Goal: Task Accomplishment & Management: Use online tool/utility

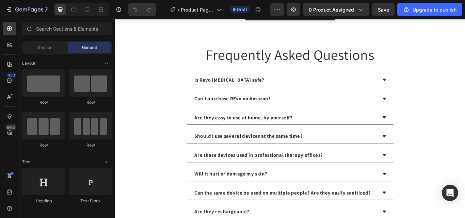
scroll to position [1465, 0]
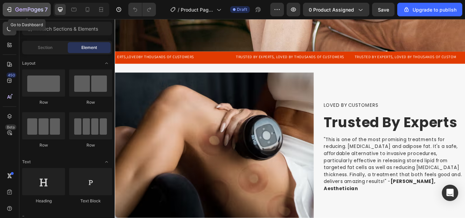
click at [24, 7] on div "7" at bounding box center [31, 9] width 32 height 8
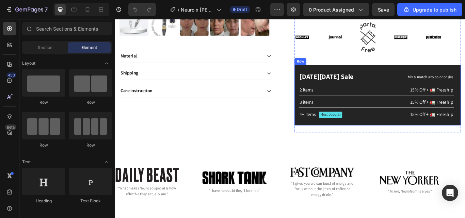
scroll to position [170, 0]
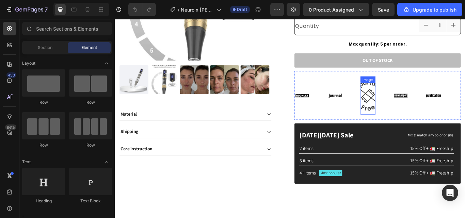
click at [410, 113] on img at bounding box center [410, 108] width 18 height 45
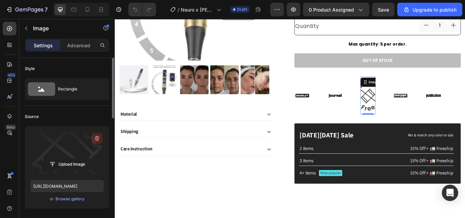
click at [94, 137] on icon "button" at bounding box center [97, 138] width 7 height 7
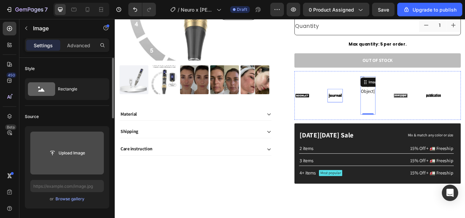
click at [369, 111] on img at bounding box center [372, 108] width 18 height 7
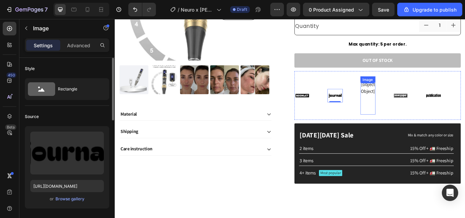
click at [406, 104] on img at bounding box center [410, 108] width 18 height 45
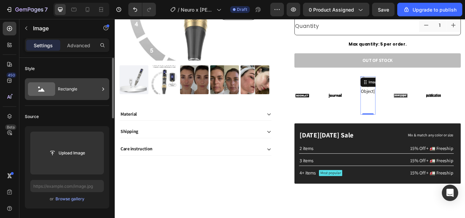
click at [74, 91] on div "Rectangle" at bounding box center [79, 89] width 42 height 16
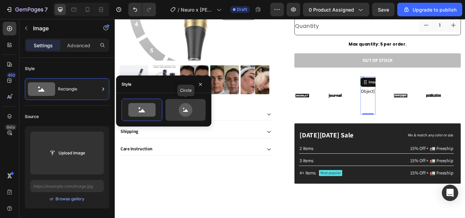
click at [180, 108] on icon at bounding box center [186, 110] width 14 height 14
type input "80"
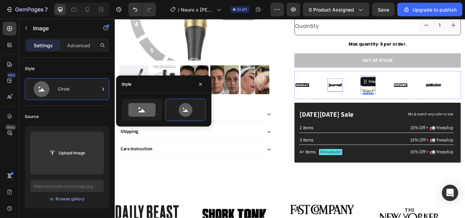
click at [369, 94] on img at bounding box center [372, 96] width 18 height 7
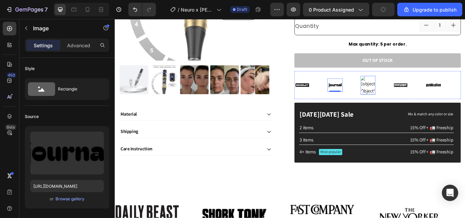
click at [411, 94] on img at bounding box center [410, 96] width 18 height 22
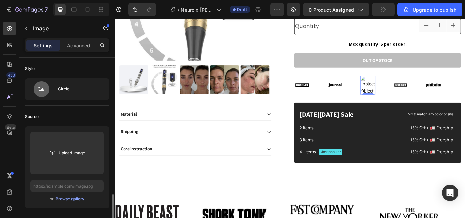
scroll to position [102, 0]
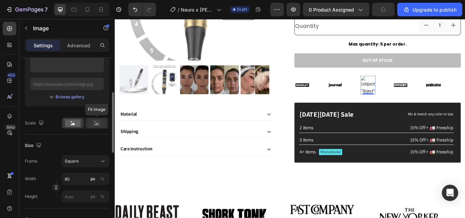
click at [96, 124] on icon at bounding box center [97, 124] width 4 height 2
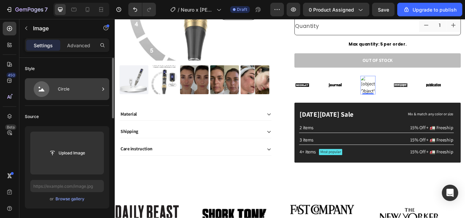
click at [81, 97] on div "Circle" at bounding box center [79, 89] width 42 height 16
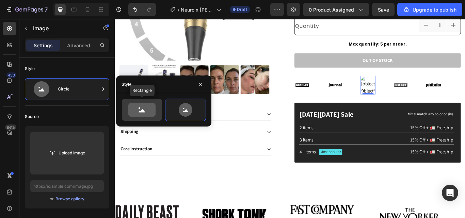
click at [138, 110] on icon at bounding box center [141, 110] width 27 height 14
type input "100"
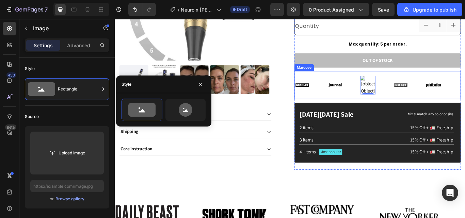
click at [369, 100] on img at bounding box center [372, 96] width 18 height 7
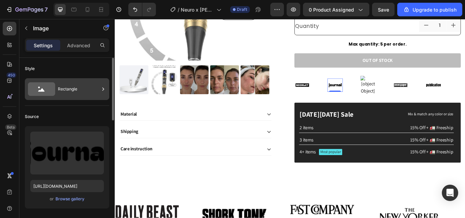
click at [73, 94] on div "Rectangle" at bounding box center [79, 89] width 42 height 16
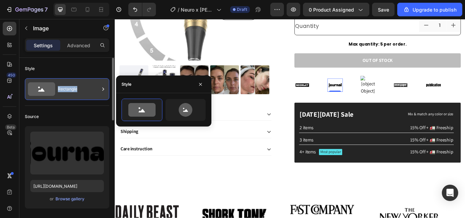
click at [73, 94] on div "Rectangle" at bounding box center [79, 89] width 42 height 16
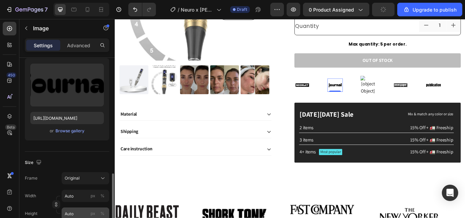
scroll to position [136, 0]
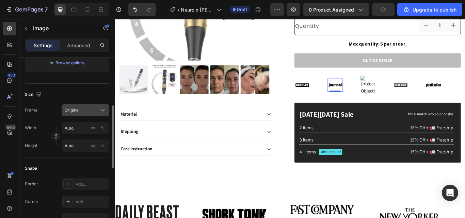
click at [83, 114] on button "Original" at bounding box center [86, 110] width 48 height 12
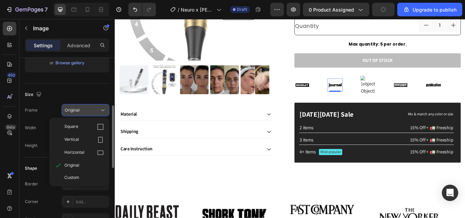
click at [83, 114] on button "Original" at bounding box center [86, 110] width 48 height 12
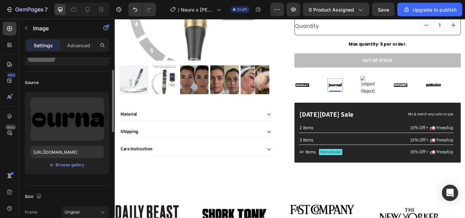
scroll to position [0, 0]
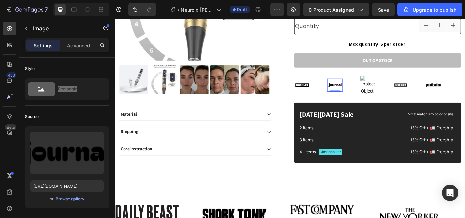
click at [370, 98] on img at bounding box center [372, 96] width 18 height 7
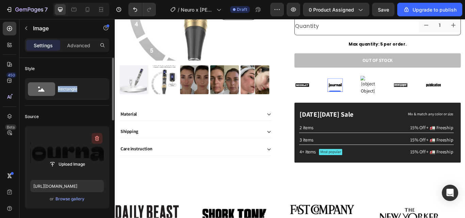
drag, startPoint x: 97, startPoint y: 139, endPoint x: 303, endPoint y: 63, distance: 219.8
click at [97, 139] on icon "button" at bounding box center [96, 139] width 1 height 2
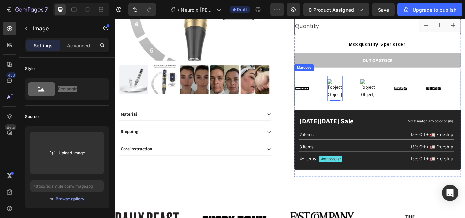
click at [406, 96] on div "Image" at bounding box center [410, 101] width 18 height 22
click at [447, 97] on img at bounding box center [448, 100] width 18 height 7
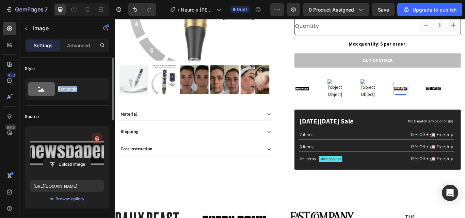
click at [95, 140] on icon "button" at bounding box center [97, 138] width 7 height 7
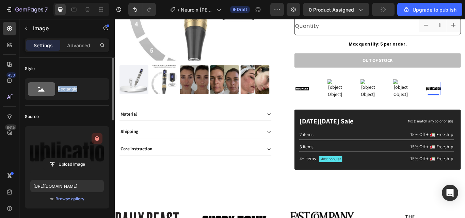
click at [95, 138] on icon "button" at bounding box center [97, 138] width 7 height 7
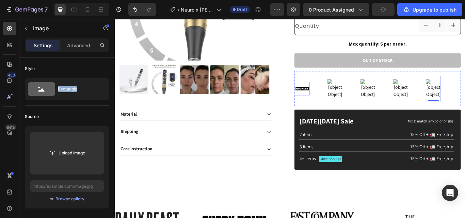
click at [331, 97] on img at bounding box center [334, 100] width 18 height 7
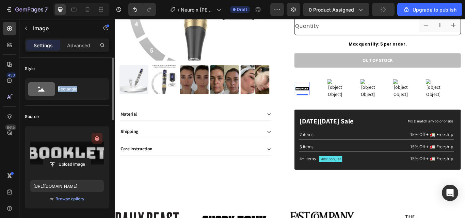
drag, startPoint x: 95, startPoint y: 135, endPoint x: 111, endPoint y: 161, distance: 31.0
click at [95, 135] on button "button" at bounding box center [97, 138] width 11 height 11
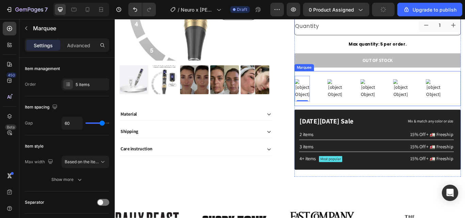
drag, startPoint x: 152, startPoint y: 140, endPoint x: 502, endPoint y: 107, distance: 352.1
click at [465, 107] on div "Image 0 Image Image Image Image Image 0 Image Image Image Image Marquee" at bounding box center [421, 100] width 194 height 41
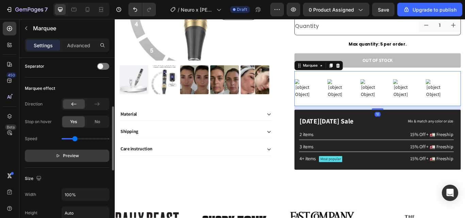
click at [67, 159] on span "Preview" at bounding box center [71, 156] width 16 height 7
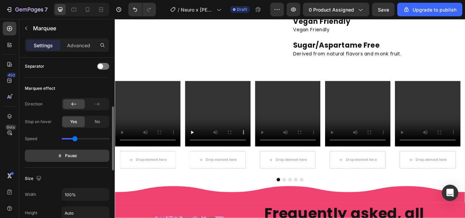
scroll to position [68, 0]
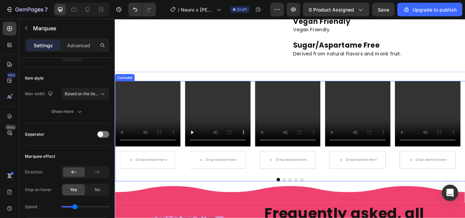
click at [192, 194] on div "Video Drop element here Row Video Drop element here Row Video Drop element here…" at bounding box center [319, 150] width 409 height 117
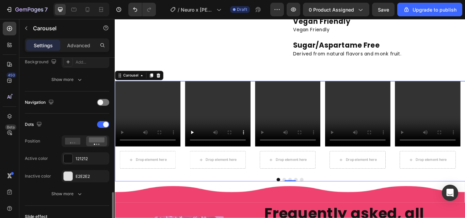
scroll to position [272, 0]
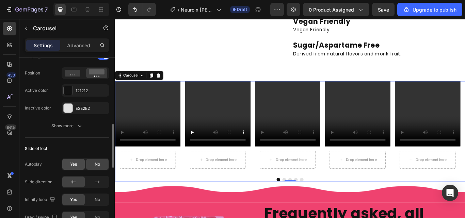
click at [70, 166] on span "Yes" at bounding box center [73, 164] width 7 height 6
click at [70, 165] on span "Yes" at bounding box center [73, 164] width 7 height 6
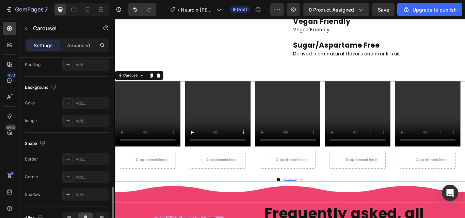
click at [130, 192] on div "Video Drop element here Row Video Drop element here Row Video Drop element here…" at bounding box center [319, 150] width 409 height 117
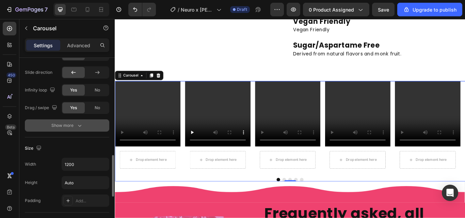
scroll to position [316, 0]
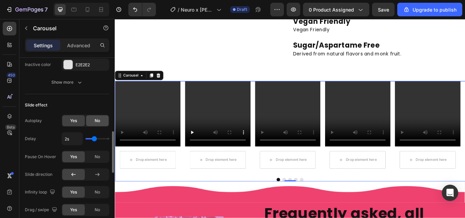
click at [89, 124] on div "No" at bounding box center [97, 120] width 22 height 11
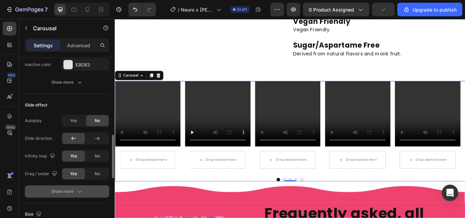
click at [72, 191] on div "Show more" at bounding box center [67, 191] width 32 height 7
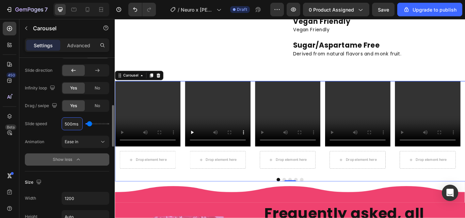
scroll to position [350, 0]
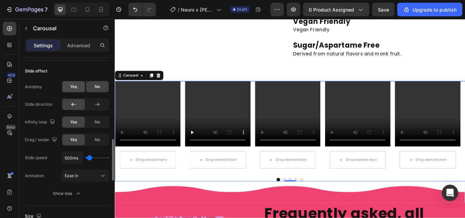
click at [75, 88] on span "Yes" at bounding box center [73, 87] width 7 height 6
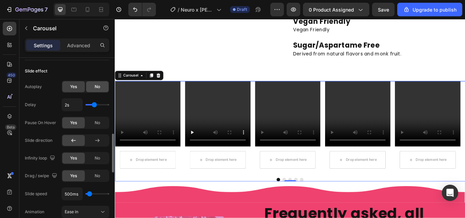
click at [92, 86] on div "No" at bounding box center [97, 86] width 22 height 11
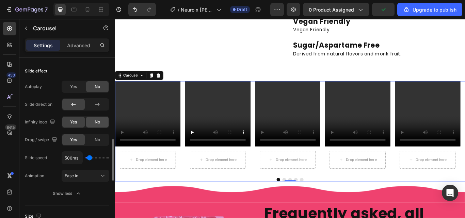
click at [91, 124] on div "No" at bounding box center [97, 122] width 22 height 11
click at [77, 125] on span "Yes" at bounding box center [73, 122] width 7 height 6
click at [91, 174] on div "Ease in" at bounding box center [82, 176] width 35 height 6
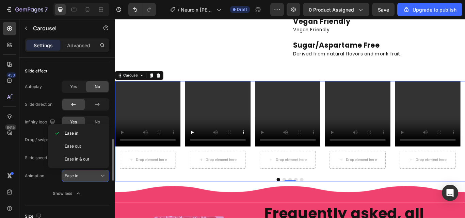
click at [91, 174] on div "Ease in" at bounding box center [82, 176] width 35 height 6
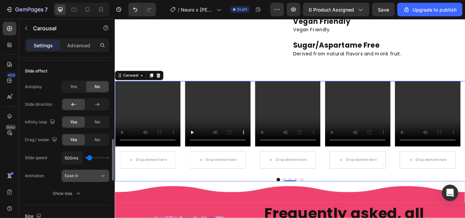
click at [77, 180] on button "Ease in" at bounding box center [86, 176] width 48 height 12
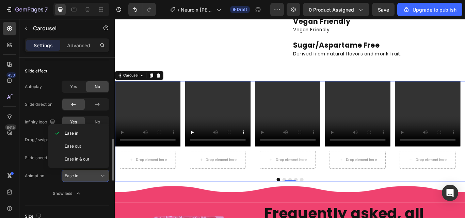
click at [77, 180] on button "Ease in" at bounding box center [86, 176] width 48 height 12
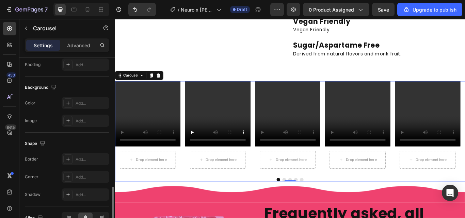
scroll to position [593, 0]
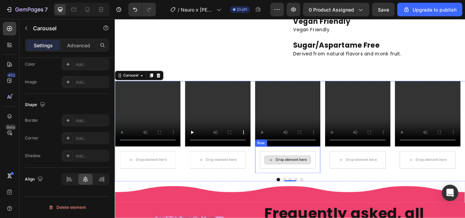
click at [317, 131] on video at bounding box center [316, 130] width 76 height 76
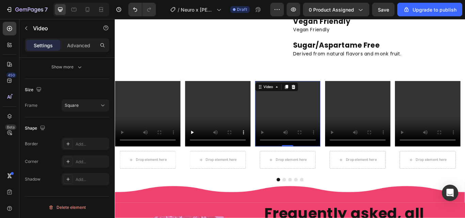
scroll to position [0, 0]
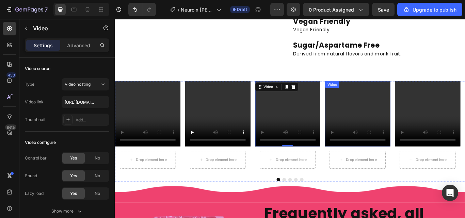
click at [407, 107] on video at bounding box center [398, 130] width 76 height 76
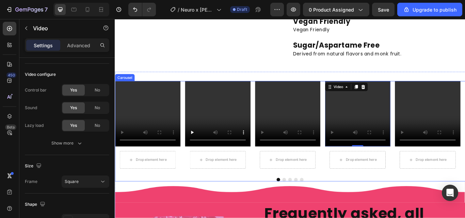
click at [180, 194] on div "Video Drop element here Row Video Drop element here Row Video Drop element here…" at bounding box center [319, 150] width 409 height 117
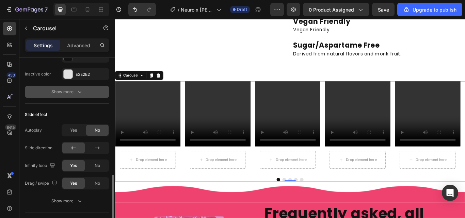
scroll to position [341, 0]
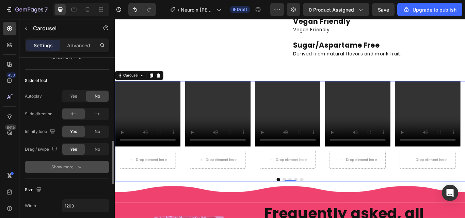
click at [73, 170] on div "Show more" at bounding box center [67, 167] width 32 height 7
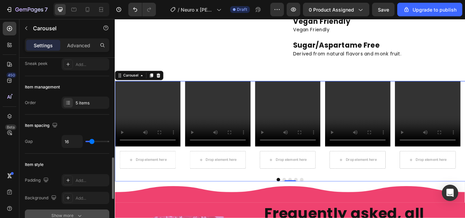
scroll to position [136, 0]
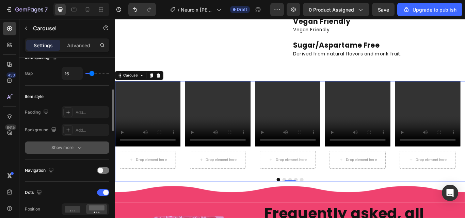
click at [69, 144] on button "Show more" at bounding box center [67, 148] width 84 height 12
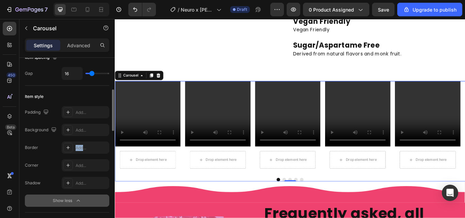
click at [69, 144] on div at bounding box center [68, 148] width 10 height 10
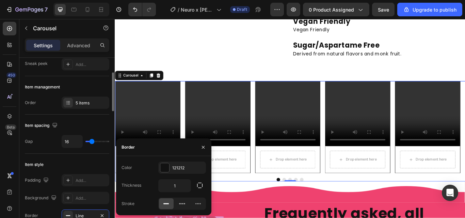
scroll to position [0, 0]
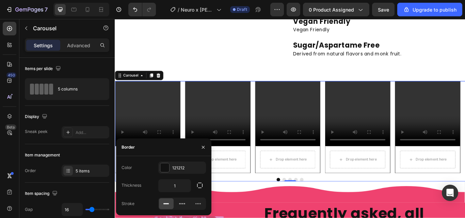
click at [278, 205] on div at bounding box center [319, 207] width 409 height 4
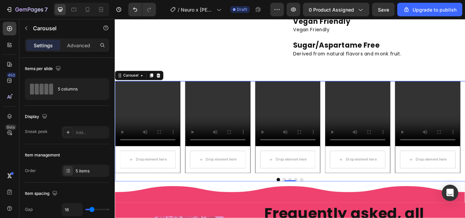
click at [278, 205] on div at bounding box center [319, 207] width 409 height 4
click at [214, 195] on div "Video Drop element here Row Video Drop element here Row Video Drop element here…" at bounding box center [319, 150] width 409 height 117
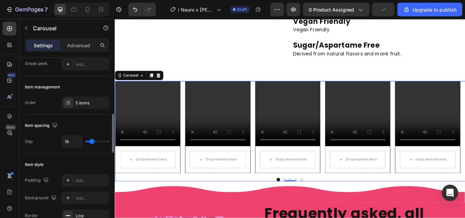
scroll to position [102, 0]
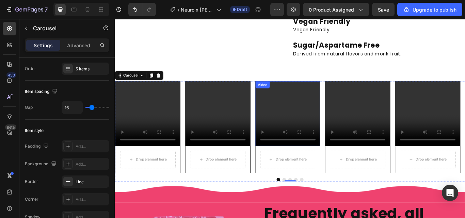
click at [320, 115] on video at bounding box center [317, 130] width 76 height 76
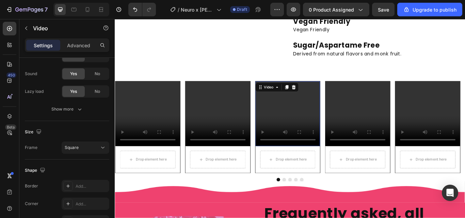
scroll to position [0, 0]
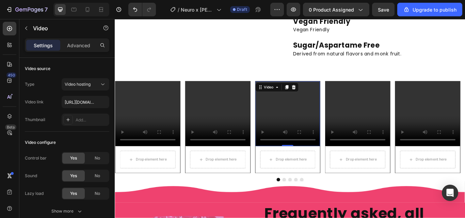
click at [300, 119] on video at bounding box center [317, 130] width 76 height 76
click at [249, 115] on video at bounding box center [235, 130] width 76 height 76
click at [307, 110] on video at bounding box center [317, 130] width 76 height 76
click at [236, 118] on video at bounding box center [235, 130] width 76 height 76
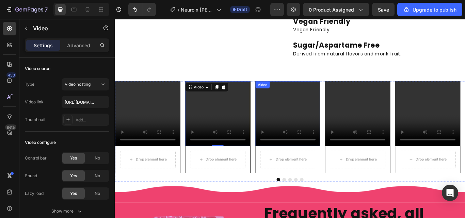
click at [312, 111] on video at bounding box center [317, 130] width 76 height 76
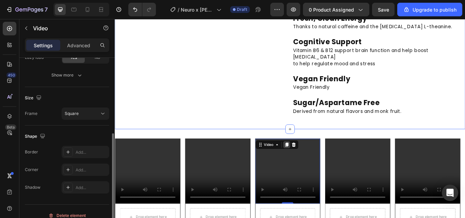
scroll to position [783, 0]
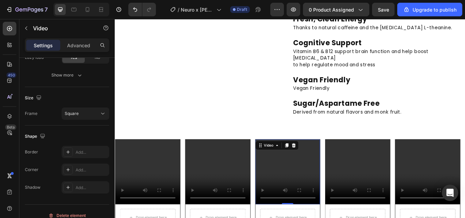
click at [342, 162] on video at bounding box center [317, 198] width 76 height 76
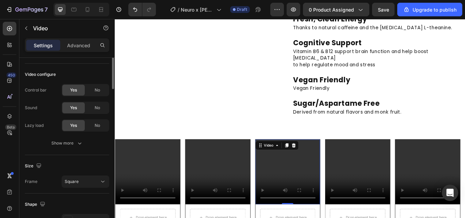
scroll to position [0, 0]
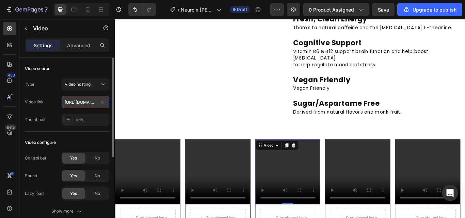
click at [86, 105] on input "https://cdn.shopify.com/videos/c/o/v/2cd3deb506b54b009063f7270ab5cf2e.mp4" at bounding box center [86, 102] width 48 height 12
click at [312, 181] on video at bounding box center [317, 198] width 76 height 76
click at [83, 100] on input "https://cdn.shopify.com/videos/c/o/v/c5a285381e604a21ad524b44b4525f92.mp4" at bounding box center [86, 102] width 48 height 12
click at [83, 101] on input "https://cdn.shopify.com/videos/c/o/v/c5a285381e604a21ad524b44b4525f92.mp4" at bounding box center [86, 102] width 48 height 12
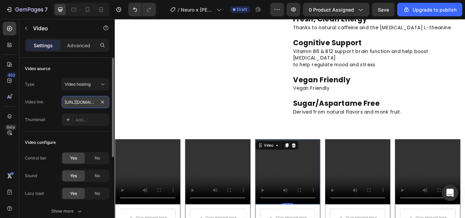
click at [83, 101] on input "https://cdn.shopify.com/videos/c/o/v/c5a285381e604a21ad524b44b4525f92.mp4" at bounding box center [86, 102] width 48 height 12
paste input "594afae5d7d74bcb84ddf2f319f9c728"
type input "https://cdn.shopify.com/videos/c/o/v/594afae5d7d74bcb84ddf2f319f9c728.mp4"
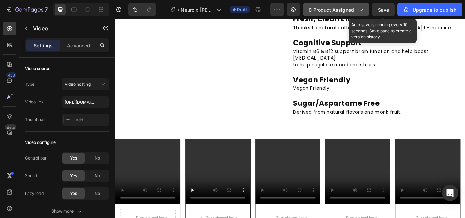
click at [379, 9] on span "Save" at bounding box center [383, 10] width 11 height 6
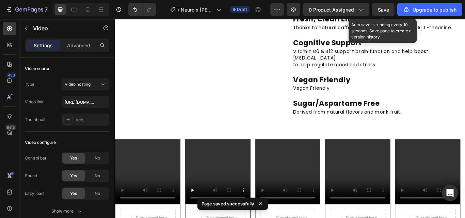
click at [88, 105] on input "https://cdn.shopify.com/videos/c/o/v/2cd3deb506b54b009063f7270ab5cf2e.mp4" at bounding box center [86, 102] width 48 height 12
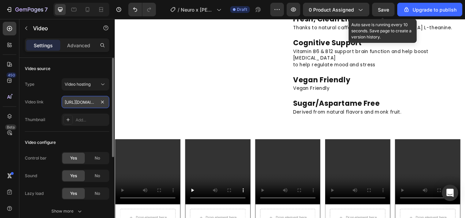
paste input "a9cfaedd07724c3ba15a0851b829beca"
type input "https://cdn.shopify.com/videos/c/o/v/a9cfaedd07724c3ba15a0851b829beca.mp4"
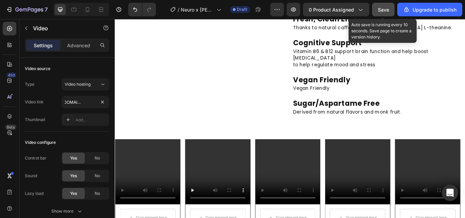
click at [384, 8] on span "Save" at bounding box center [383, 10] width 11 height 6
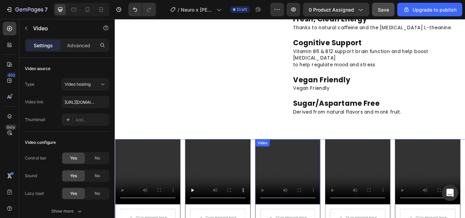
scroll to position [851, 0]
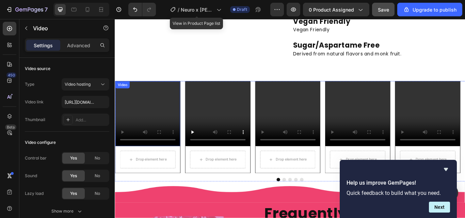
click at [182, 92] on video at bounding box center [153, 130] width 76 height 76
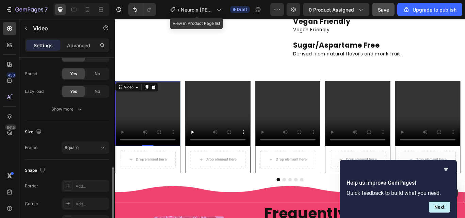
scroll to position [144, 0]
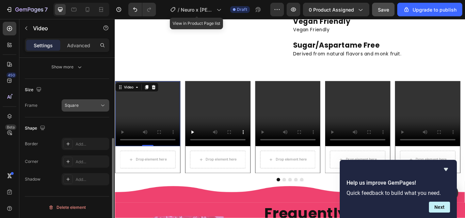
click at [92, 106] on div "Square" at bounding box center [82, 106] width 35 height 6
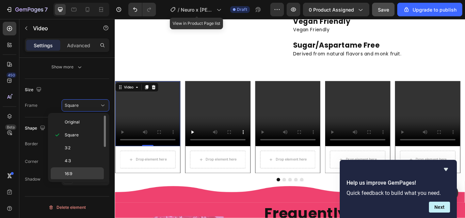
click at [91, 174] on p "16:9" at bounding box center [83, 174] width 36 height 6
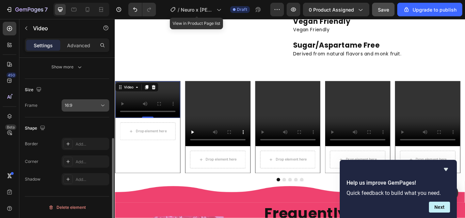
click at [91, 105] on div "16:9" at bounding box center [82, 106] width 35 height 6
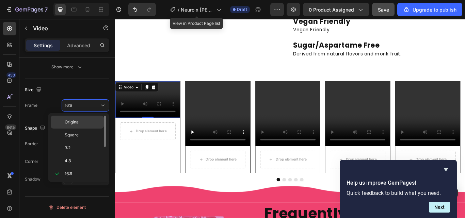
click at [87, 124] on p "Original" at bounding box center [83, 122] width 36 height 6
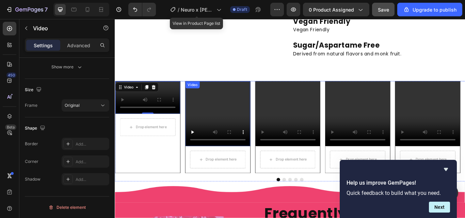
click at [245, 108] on video at bounding box center [235, 130] width 76 height 76
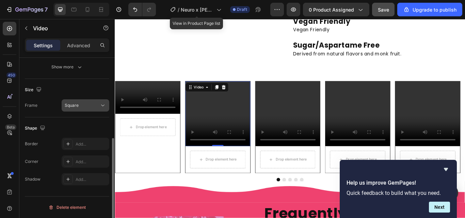
click at [90, 106] on div "Square" at bounding box center [82, 106] width 35 height 6
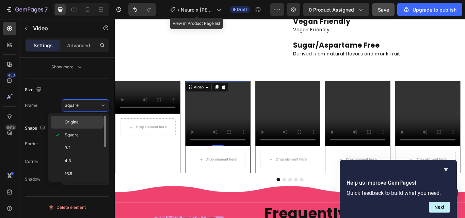
click at [91, 118] on div "Original" at bounding box center [77, 122] width 53 height 13
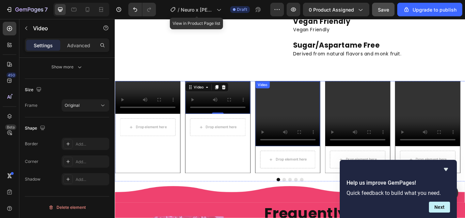
click at [314, 106] on video at bounding box center [317, 130] width 76 height 76
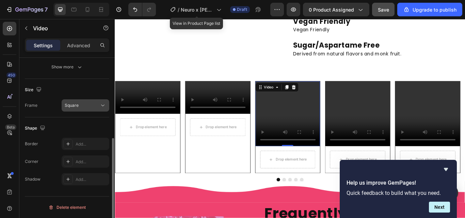
click at [96, 107] on div "Square" at bounding box center [82, 106] width 35 height 6
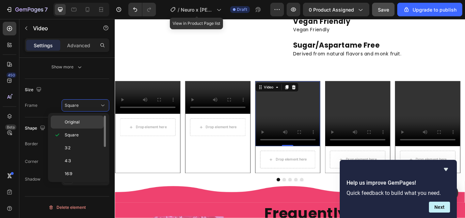
drag, startPoint x: 93, startPoint y: 123, endPoint x: 169, endPoint y: 102, distance: 79.6
click at [93, 123] on p "Original" at bounding box center [83, 122] width 36 height 6
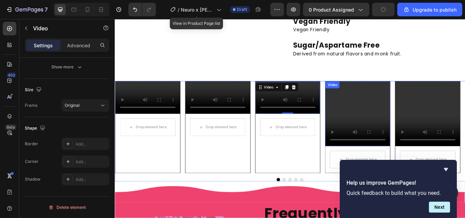
drag, startPoint x: 394, startPoint y: 103, endPoint x: 355, endPoint y: 103, distance: 39.2
click at [395, 102] on video at bounding box center [398, 130] width 76 height 76
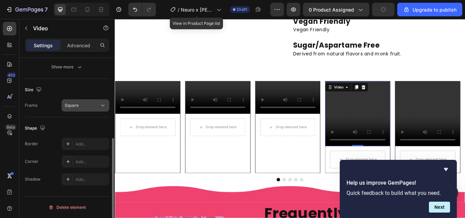
click at [91, 109] on div "Square" at bounding box center [86, 105] width 42 height 7
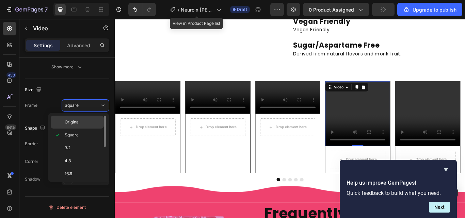
click at [91, 120] on p "Original" at bounding box center [83, 122] width 36 height 6
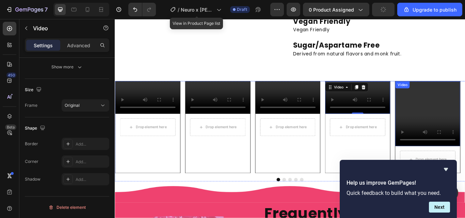
drag, startPoint x: 467, startPoint y: 102, endPoint x: 465, endPoint y: 99, distance: 3.6
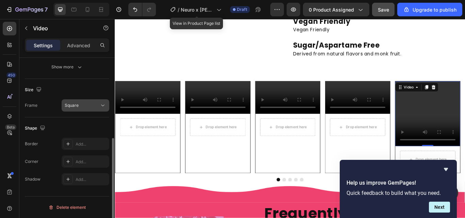
click at [83, 106] on div "Square" at bounding box center [82, 106] width 35 height 6
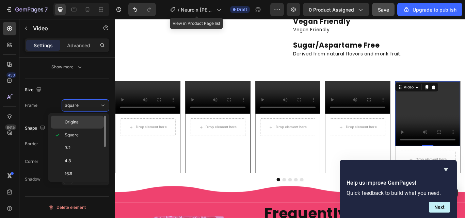
click at [84, 127] on div "Original" at bounding box center [77, 122] width 53 height 13
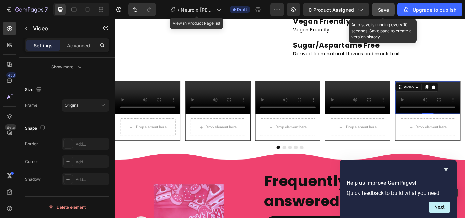
click at [381, 11] on span "Save" at bounding box center [383, 10] width 11 height 6
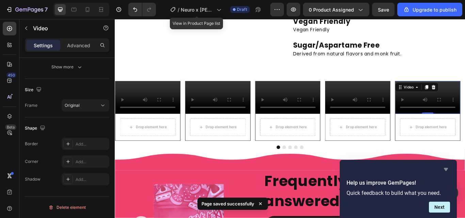
click at [446, 168] on icon "Hide survey" at bounding box center [446, 170] width 8 height 8
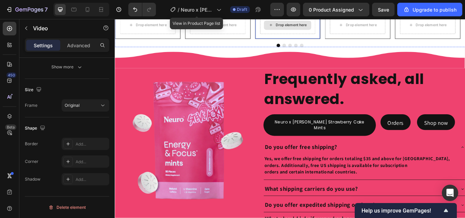
scroll to position [988, 0]
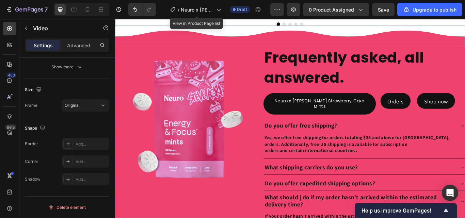
click at [310, 27] on button "Dot" at bounding box center [312, 25] width 4 height 4
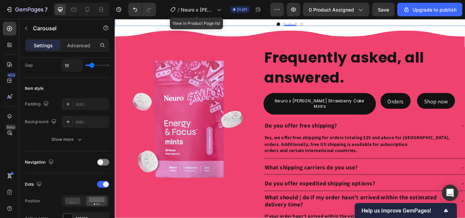
scroll to position [0, 0]
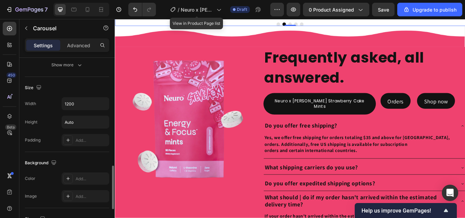
scroll to position [375, 0]
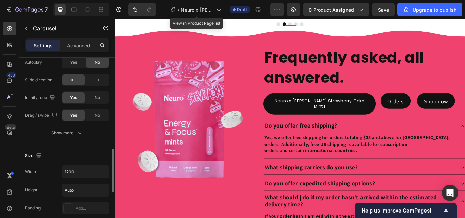
click at [85, 134] on button "Show more" at bounding box center [67, 133] width 84 height 12
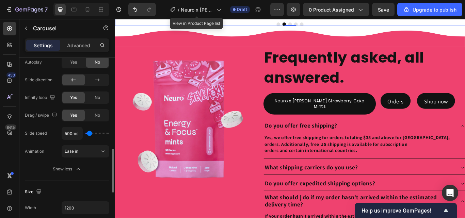
type input "1800"
click at [95, 134] on input "range" at bounding box center [97, 133] width 24 height 1
type input "1800ms"
click at [92, 116] on div "No" at bounding box center [97, 115] width 22 height 11
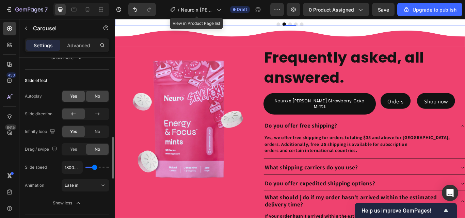
click at [77, 96] on span "Yes" at bounding box center [73, 96] width 7 height 6
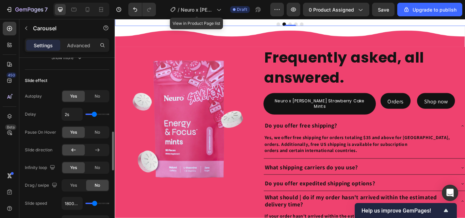
type input "2.7s"
type input "2.7"
type input "2.8s"
type input "2.8"
type input "4s"
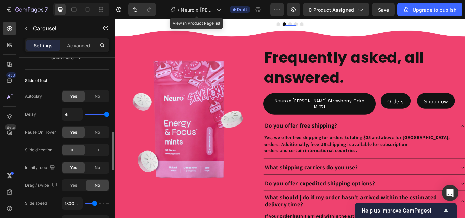
drag, startPoint x: 94, startPoint y: 115, endPoint x: 112, endPoint y: 116, distance: 17.4
click at [109, 115] on input "range" at bounding box center [97, 114] width 24 height 1
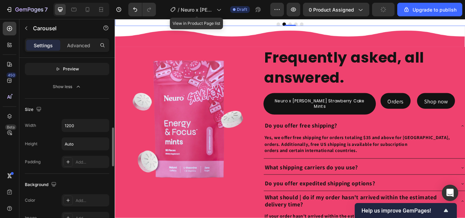
scroll to position [477, 0]
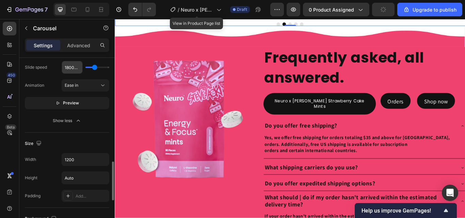
click at [68, 104] on span "Preview" at bounding box center [71, 103] width 16 height 7
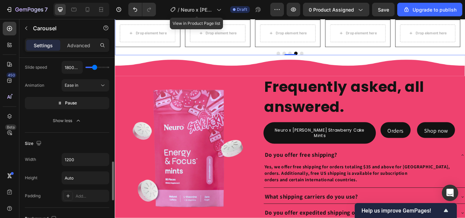
scroll to position [375, 0]
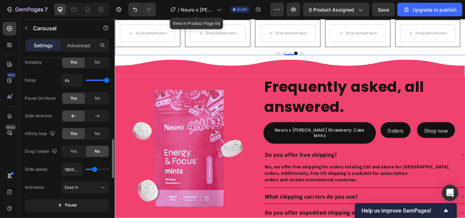
click at [95, 78] on div "4s" at bounding box center [86, 80] width 48 height 13
type input "1.7"
click at [92, 80] on input "range" at bounding box center [97, 80] width 24 height 1
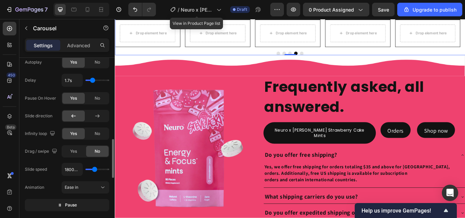
type input "2.1s"
type input "2.1"
type input "2.2s"
type input "2.2"
type input "1.8s"
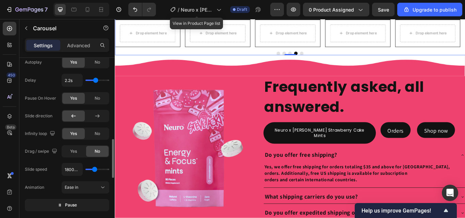
type input "1.8"
type input "1.9s"
type input "1.9"
type input "2.1s"
type input "2.1"
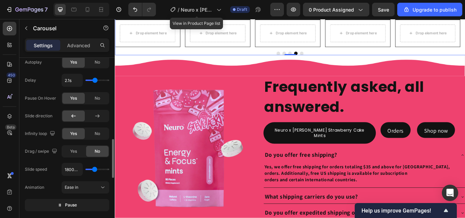
click at [95, 80] on input "range" at bounding box center [97, 80] width 24 height 1
click at [94, 97] on div "No" at bounding box center [97, 98] width 22 height 11
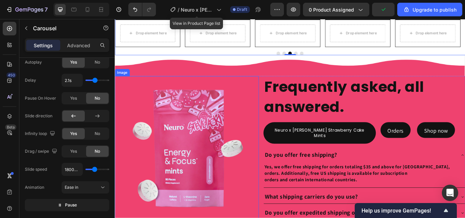
scroll to position [1090, 0]
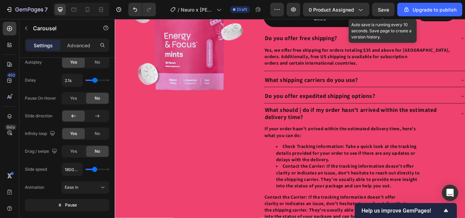
click at [384, 9] on span "Save" at bounding box center [383, 10] width 11 height 6
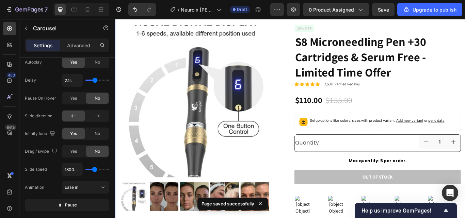
scroll to position [0, 0]
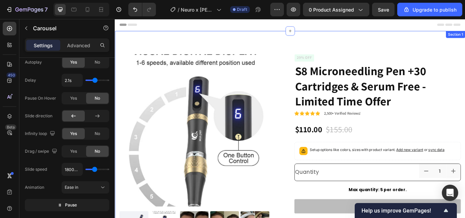
click at [257, 37] on div "Product Images Material Shipping Care instruction Accordion Icon Icon Icon Icon…" at bounding box center [319, 211] width 409 height 357
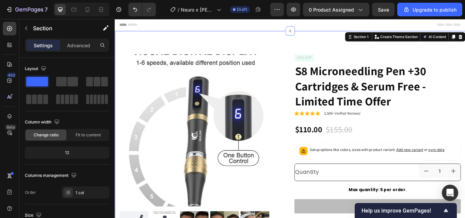
click at [260, 27] on div "Header" at bounding box center [319, 26] width 398 height 14
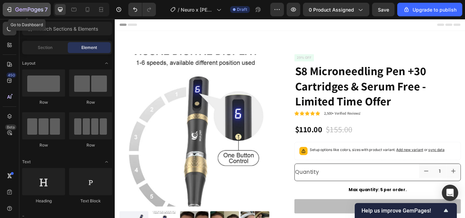
click at [8, 11] on icon "button" at bounding box center [9, 9] width 7 height 7
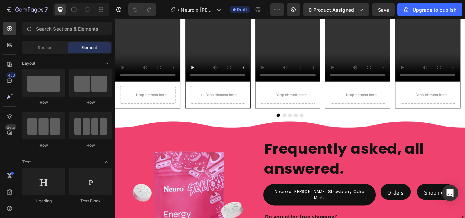
scroll to position [886, 0]
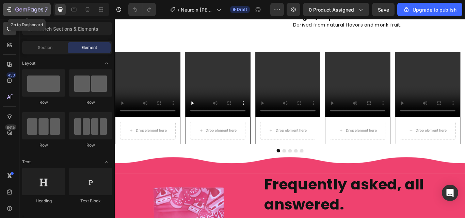
click at [10, 9] on icon "button" at bounding box center [9, 9] width 7 height 7
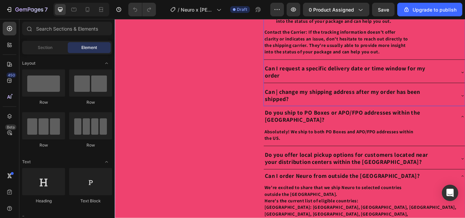
scroll to position [1362, 0]
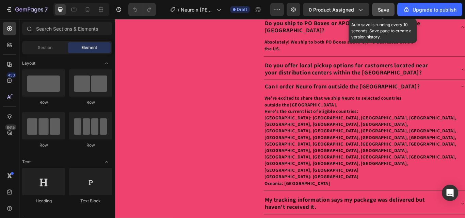
click at [381, 12] on span "Save" at bounding box center [383, 10] width 11 height 6
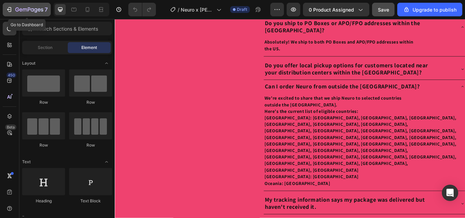
click at [21, 7] on div "7" at bounding box center [31, 9] width 32 height 8
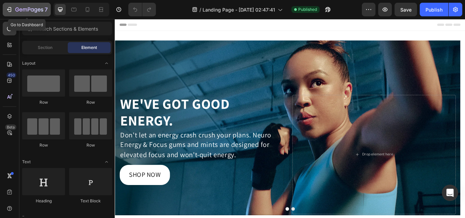
click at [12, 9] on icon "button" at bounding box center [9, 9] width 7 height 7
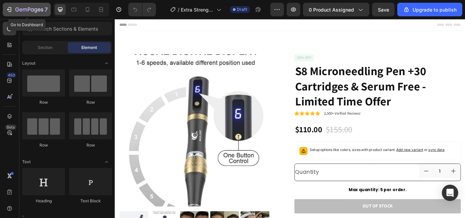
click at [26, 6] on div "7" at bounding box center [31, 9] width 32 height 8
click at [25, 11] on icon "button" at bounding box center [25, 10] width 4 height 3
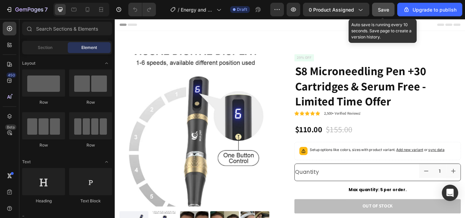
click at [383, 9] on span "Save" at bounding box center [383, 10] width 11 height 6
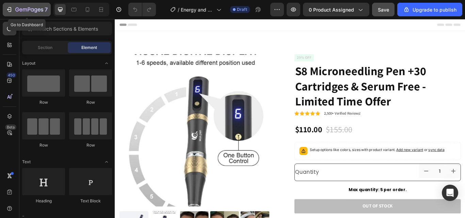
click at [39, 6] on div "7" at bounding box center [31, 9] width 32 height 8
click at [33, 10] on icon "button" at bounding box center [29, 10] width 28 height 6
click at [43, 8] on icon "button" at bounding box center [29, 10] width 28 height 6
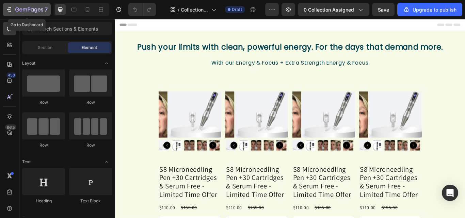
click at [16, 9] on icon "button" at bounding box center [17, 9] width 4 height 4
